Goal: Find specific page/section: Find specific page/section

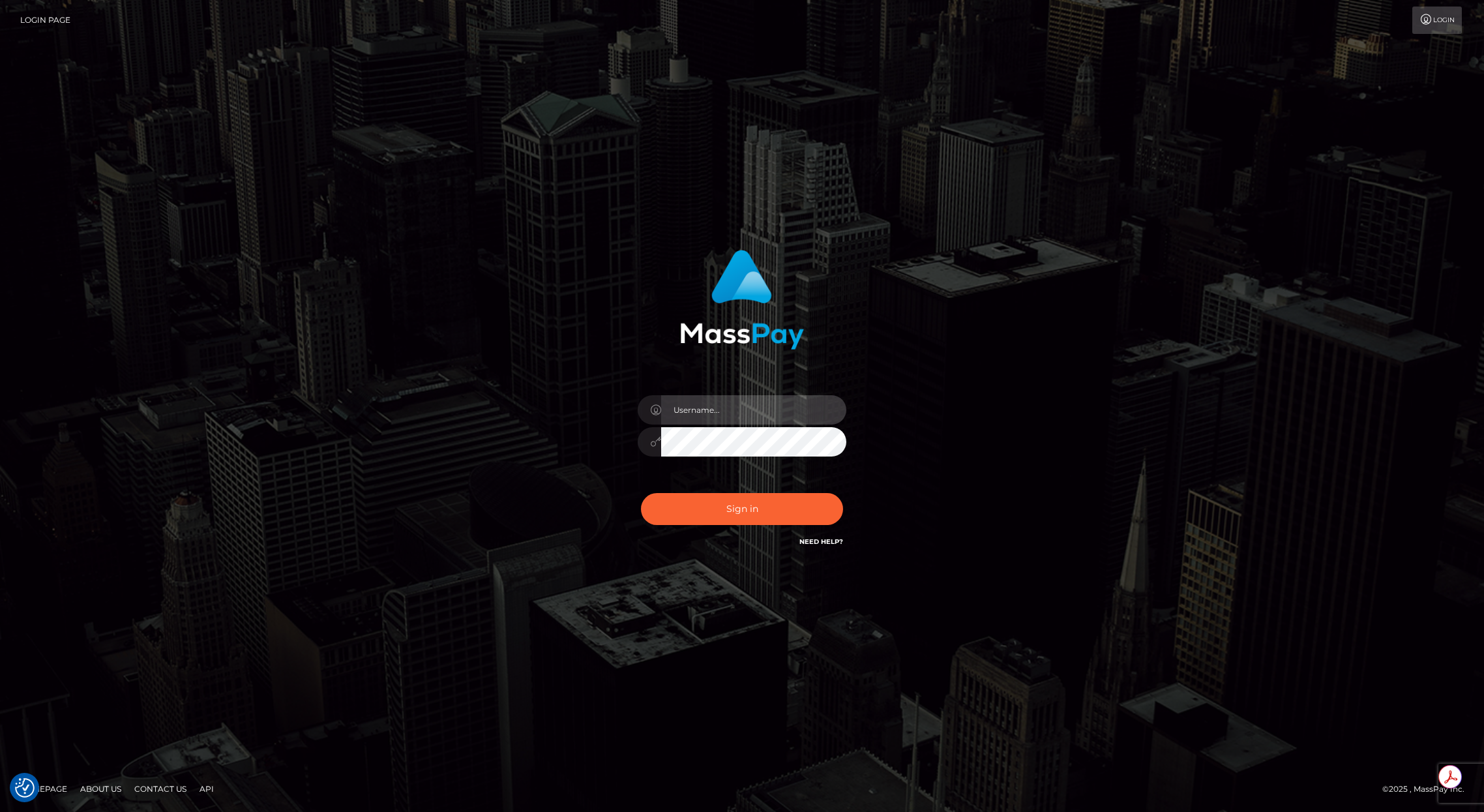
type input "brentg"
click at [747, 520] on button "Sign in" at bounding box center [742, 508] width 202 height 32
type input "brentg"
click at [744, 502] on button "Sign in" at bounding box center [742, 508] width 202 height 32
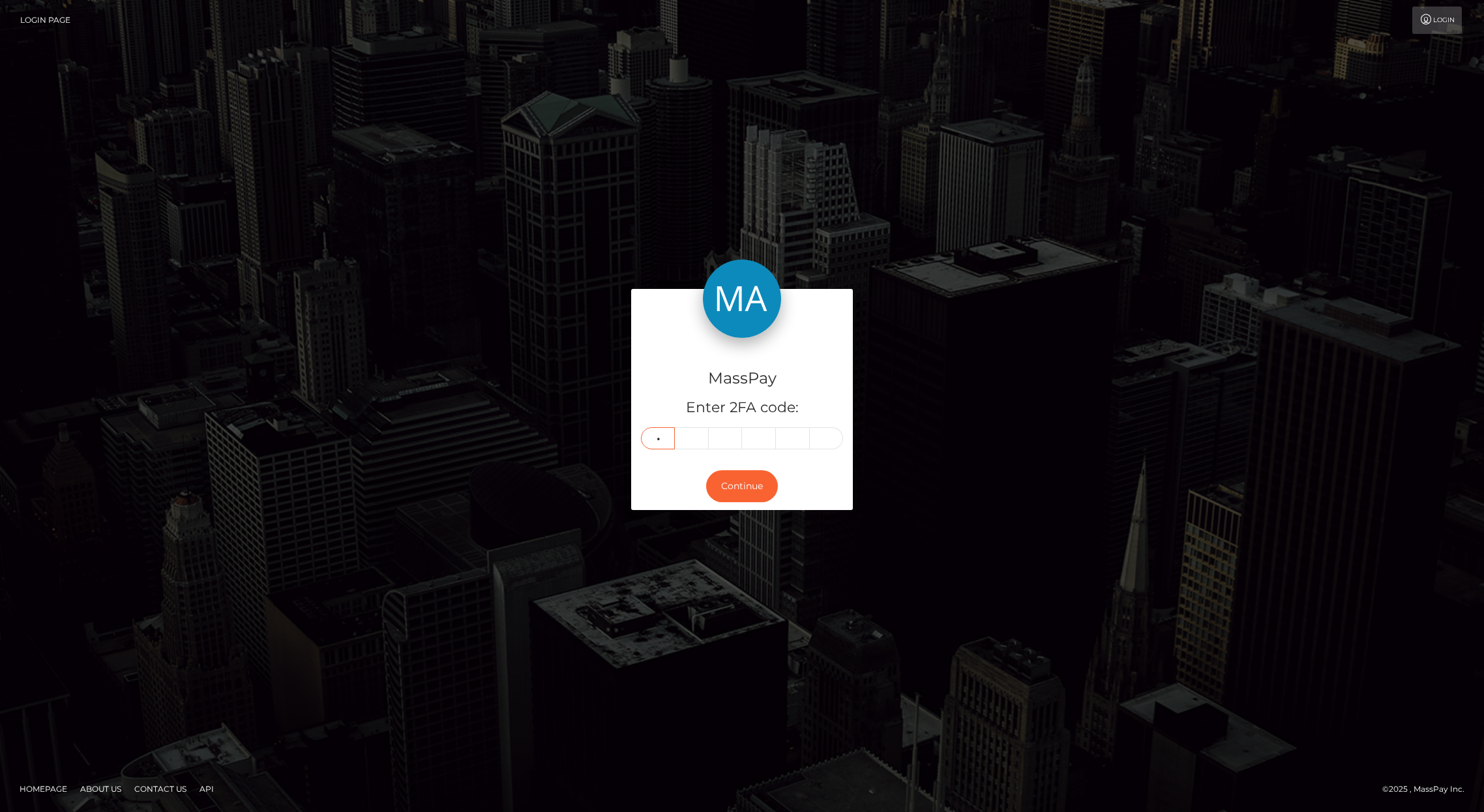
type input "3"
type input "5"
type input "9"
type input "6"
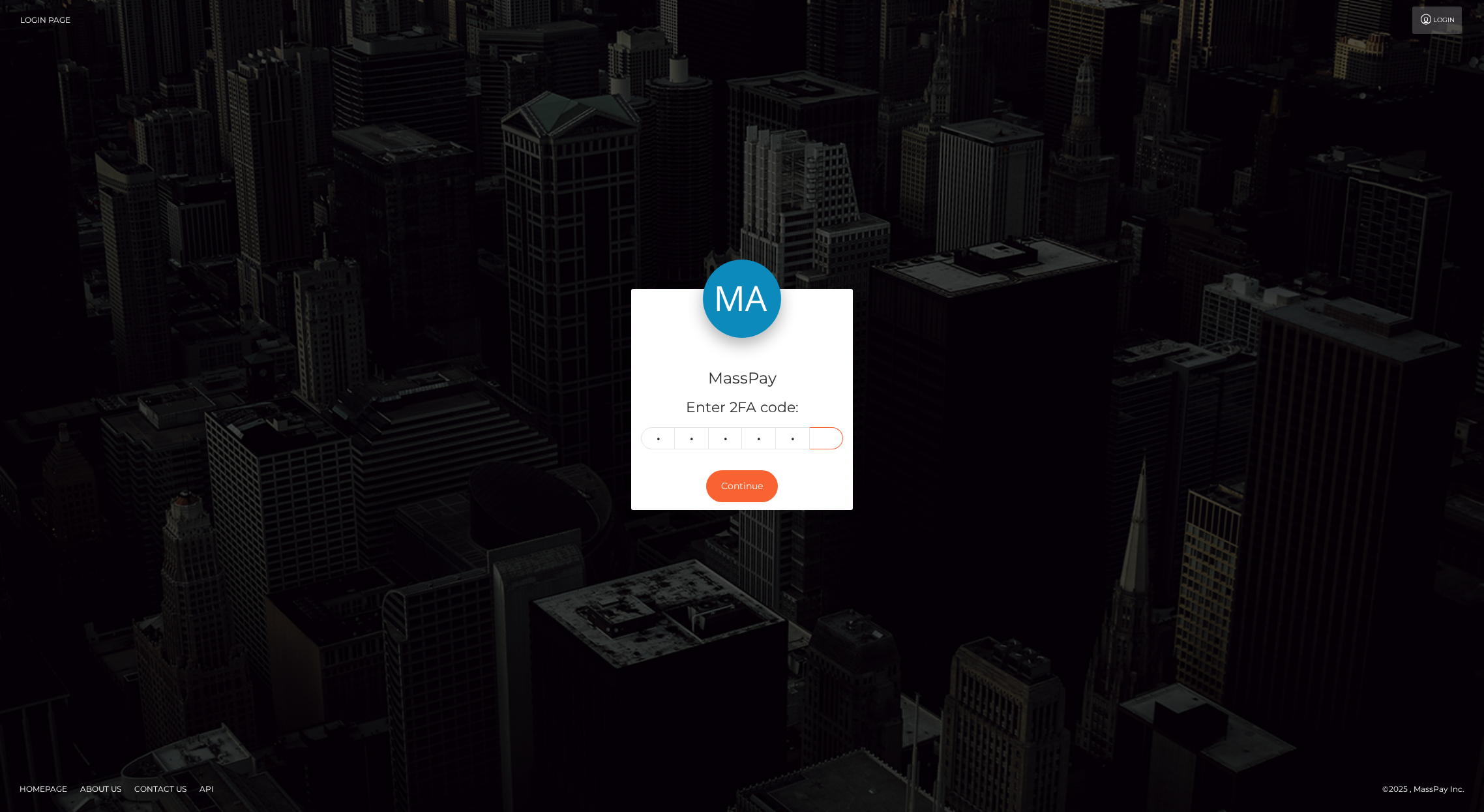
type input "8"
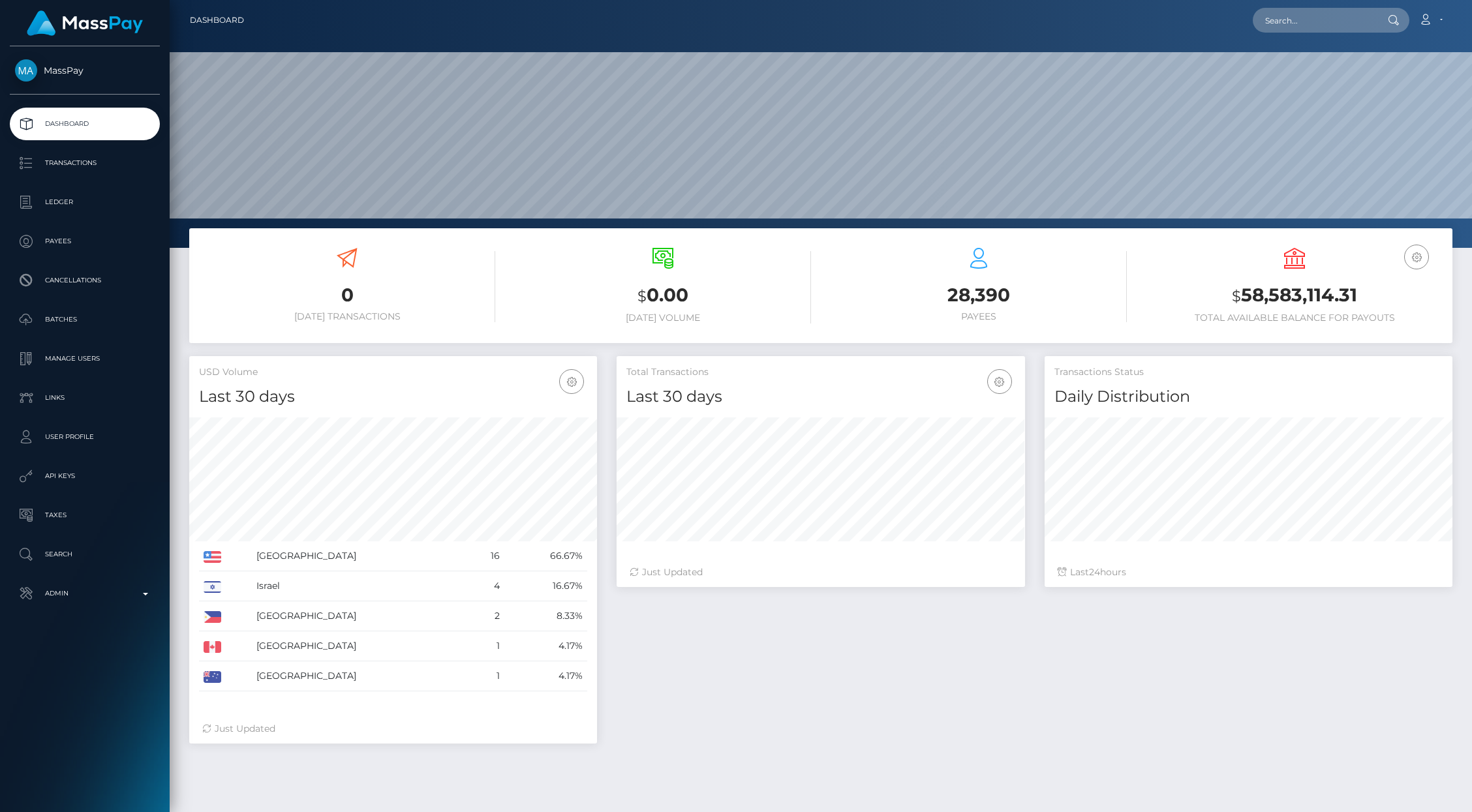
scroll to position [231, 408]
click at [1290, 24] on input "text" at bounding box center [1313, 20] width 122 height 24
paste input "4a45fd946a434ea3918ff0e9d3d6d90d"
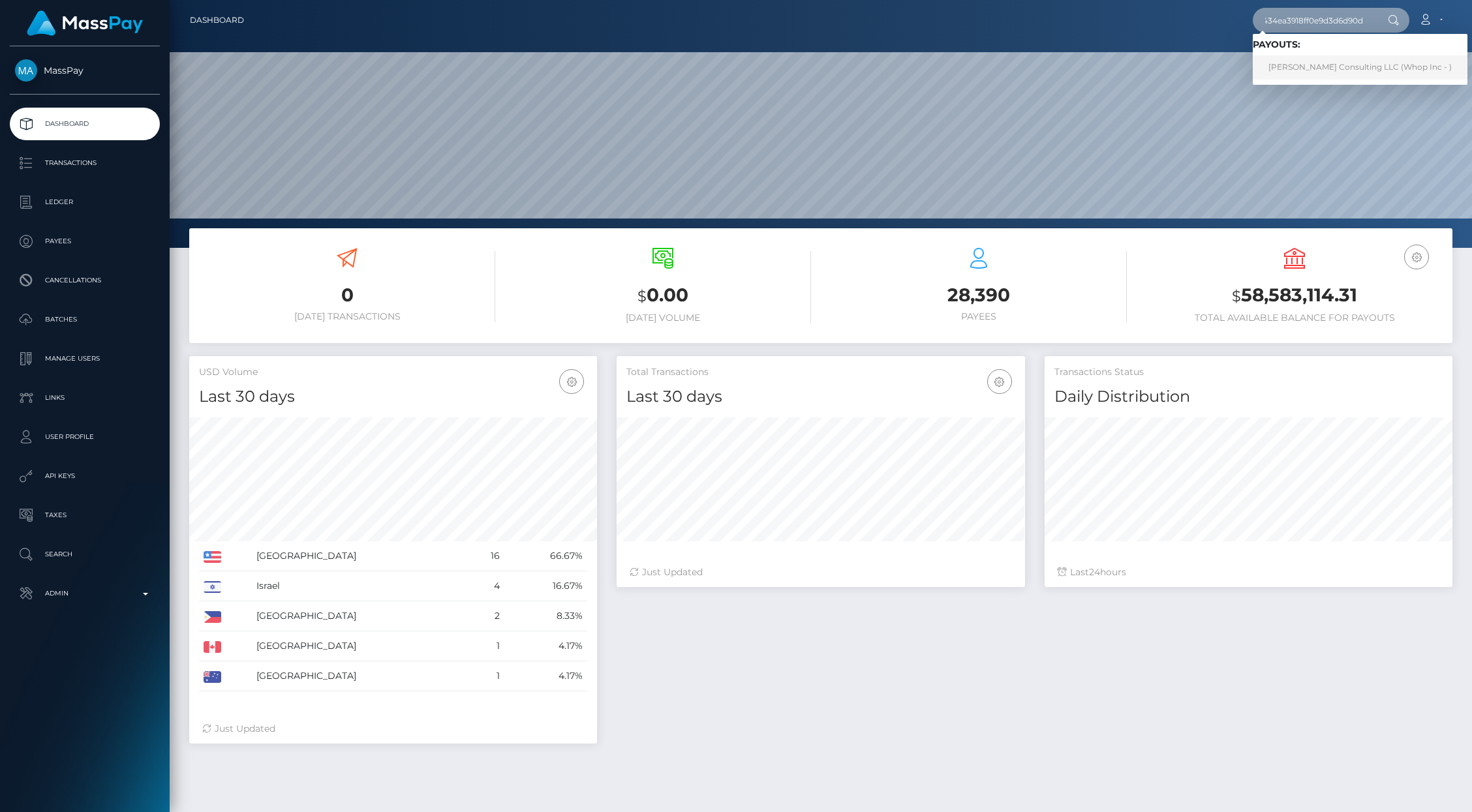
type input "4a45fd946a434ea3918ff0e9d3d6d90d"
click at [1296, 65] on link "Sean Perry Consulting LLC (Whop Inc - )" at bounding box center [1360, 67] width 215 height 24
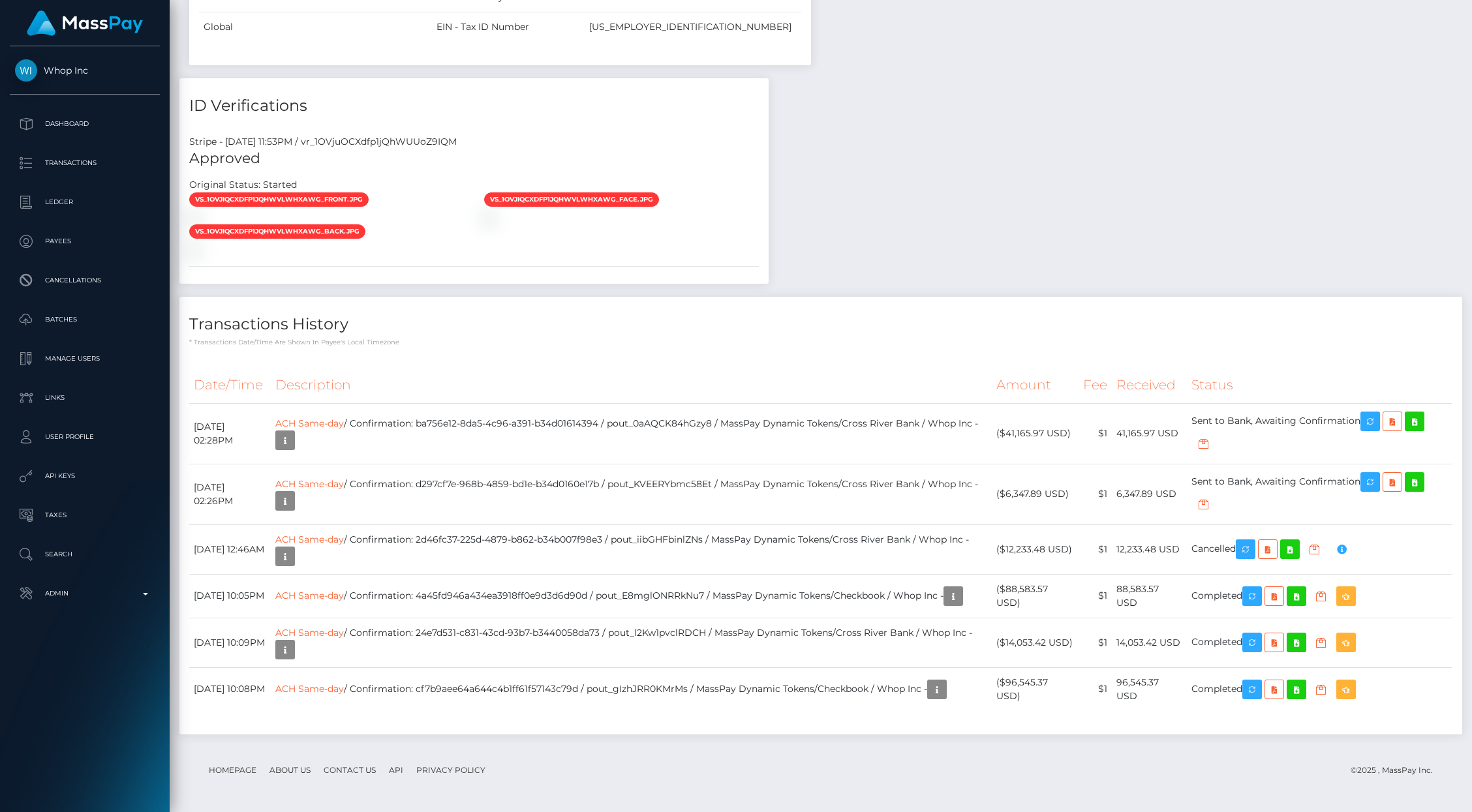
scroll to position [156, 408]
drag, startPoint x: 1269, startPoint y: 592, endPoint x: 868, endPoint y: 228, distance: 541.6
click at [1260, 593] on icon "button" at bounding box center [1252, 596] width 16 height 16
